Goal: Check status: Check status

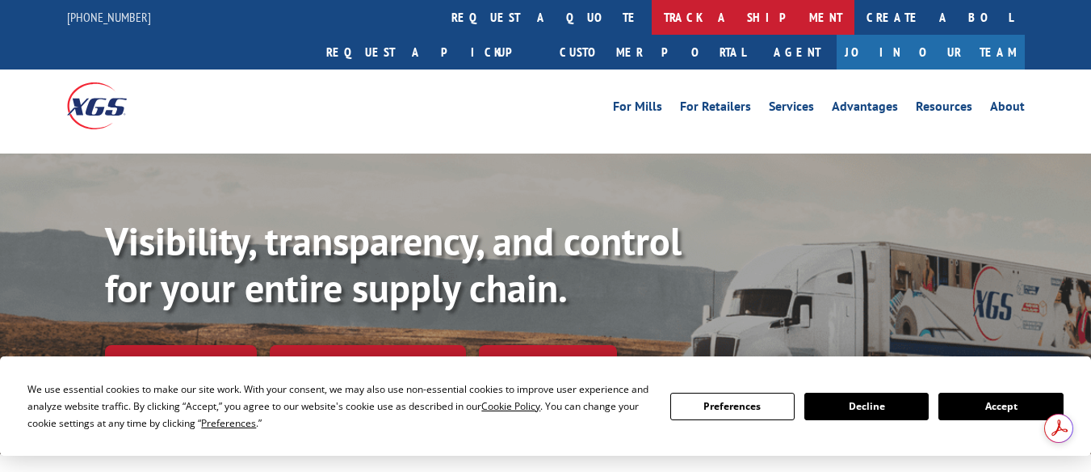
click at [652, 15] on link "track a shipment" at bounding box center [753, 17] width 203 height 35
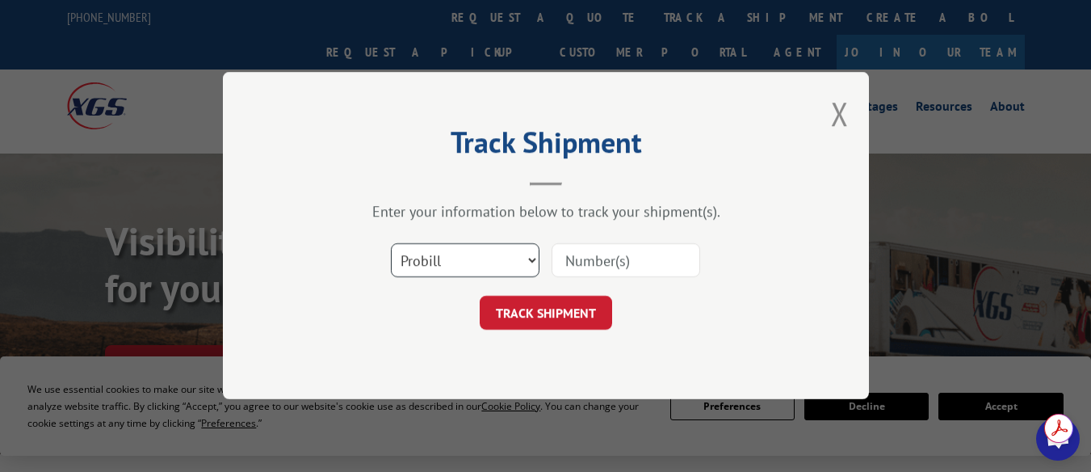
click at [467, 254] on select "Select category... Probill BOL PO" at bounding box center [465, 261] width 149 height 34
select select "bol"
click at [391, 244] on select "Select category... Probill BOL PO" at bounding box center [465, 261] width 149 height 34
click at [566, 254] on input at bounding box center [626, 261] width 149 height 34
type input "6200041739"
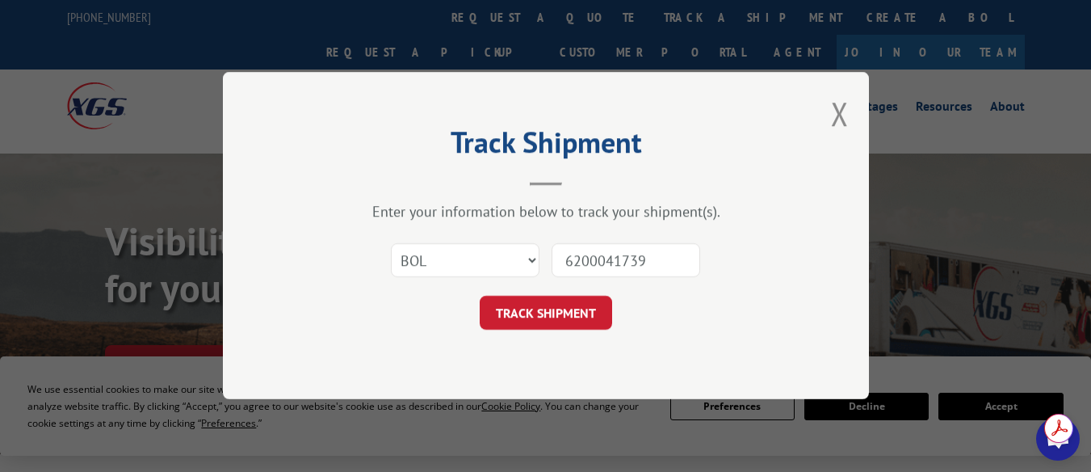
click button "TRACK SHIPMENT" at bounding box center [546, 313] width 132 height 34
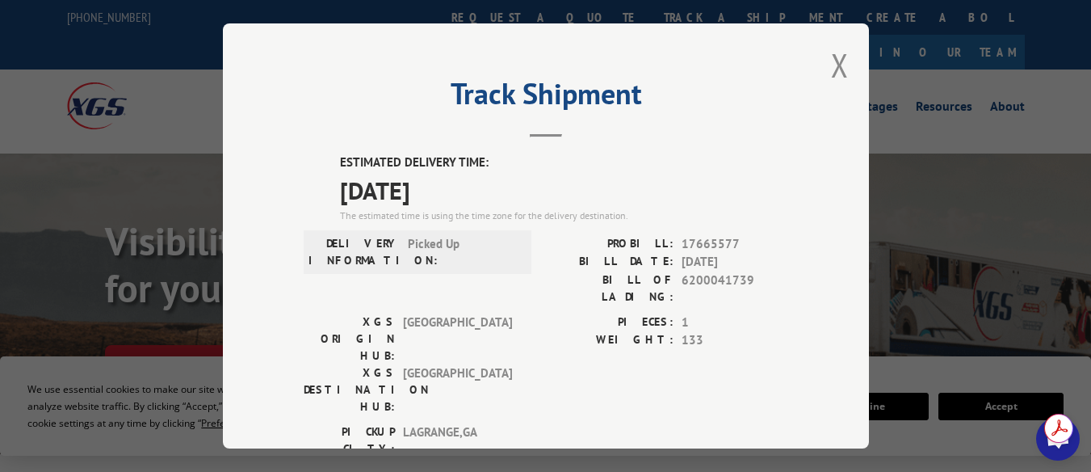
click at [707, 95] on h2 "Track Shipment" at bounding box center [546, 97] width 485 height 31
click at [842, 71] on button "Close modal" at bounding box center [840, 65] width 18 height 43
